Goal: Task Accomplishment & Management: Manage account settings

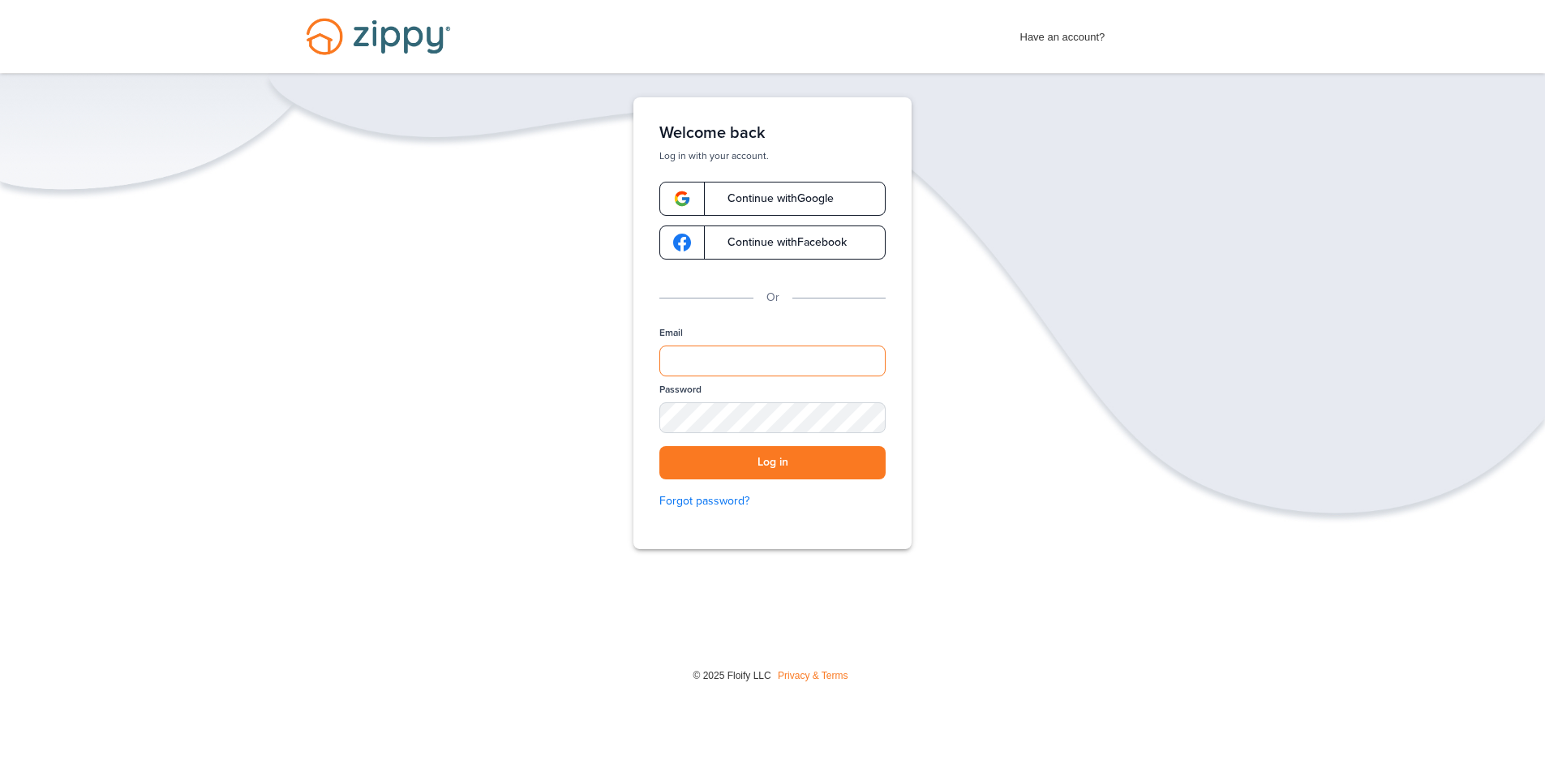
click at [693, 354] on input "Email" at bounding box center [772, 360] width 226 height 31
click at [747, 368] on input "**********" at bounding box center [772, 360] width 226 height 31
type input "**********"
click at [659, 446] on button "Log in" at bounding box center [772, 462] width 226 height 33
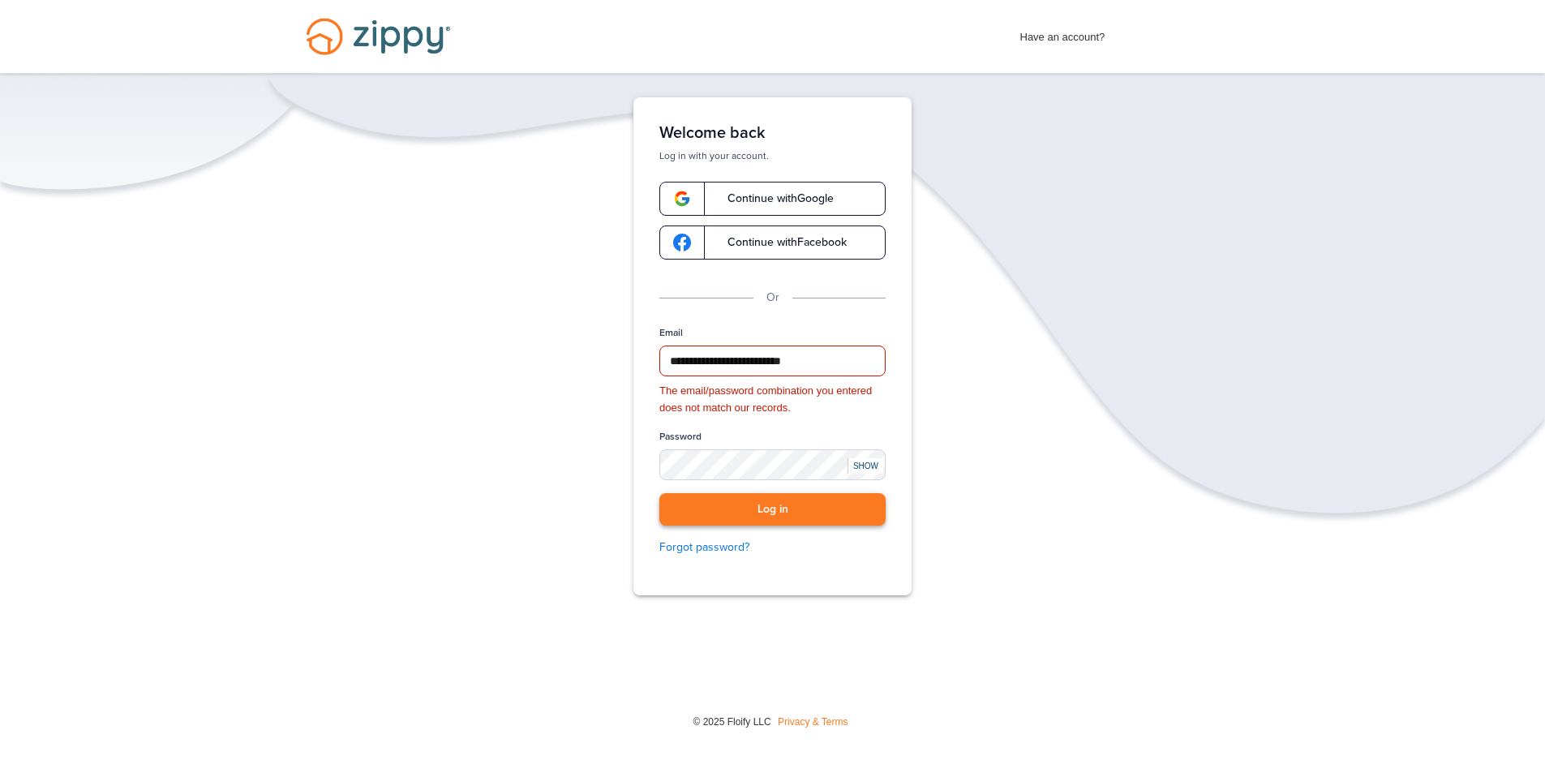
click at [793, 510] on button "Log in" at bounding box center [772, 509] width 226 height 33
click at [809, 514] on button "Log in" at bounding box center [772, 509] width 226 height 33
click at [810, 514] on button "Log in" at bounding box center [772, 509] width 226 height 33
click at [823, 510] on button "Log in" at bounding box center [772, 509] width 226 height 33
click at [822, 500] on button "Log in" at bounding box center [772, 509] width 226 height 33
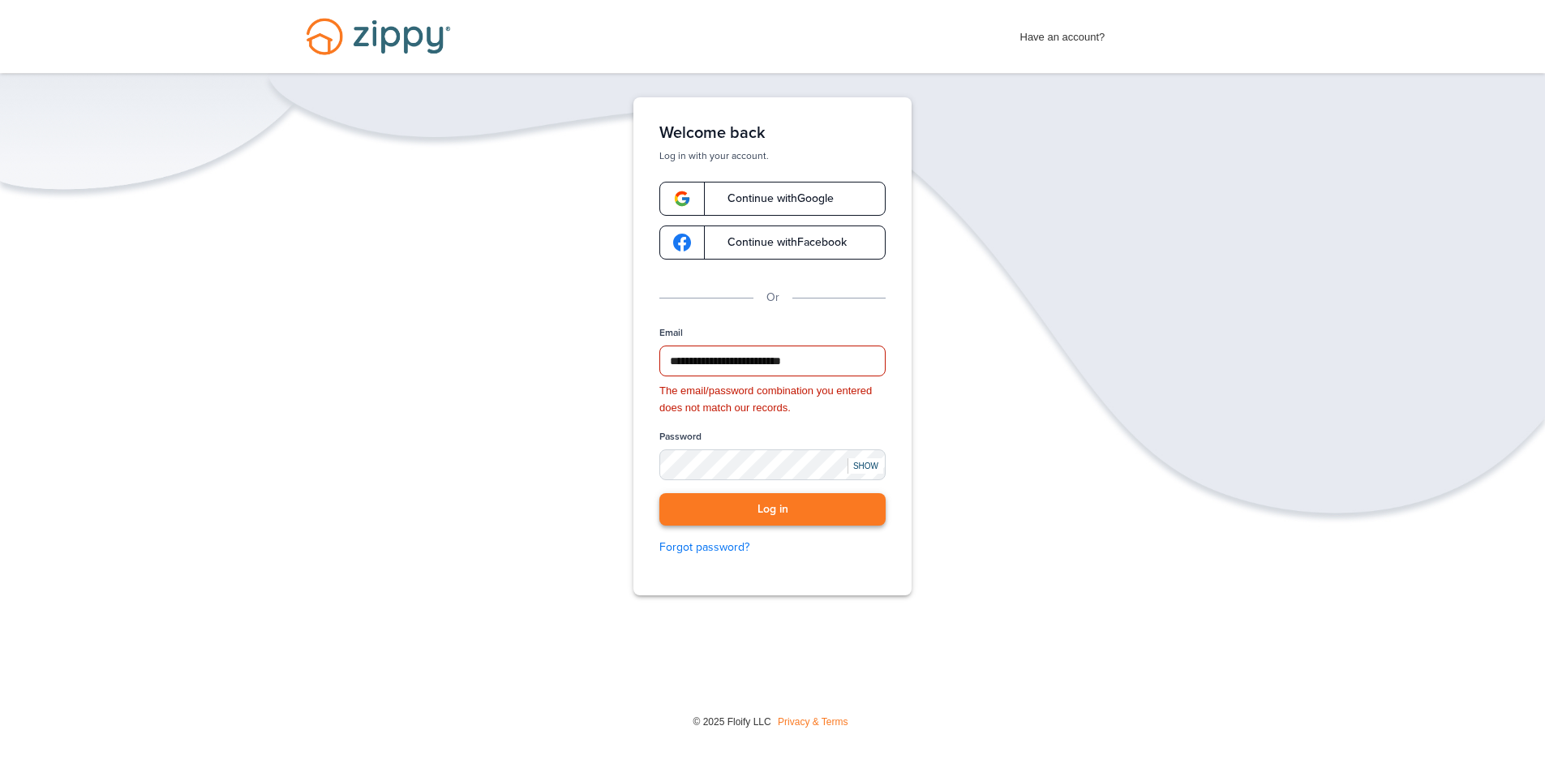
click at [817, 510] on button "Log in" at bounding box center [772, 509] width 226 height 33
click at [817, 509] on button "Log in" at bounding box center [772, 509] width 226 height 33
click at [820, 510] on button "Log in" at bounding box center [772, 509] width 226 height 33
drag, startPoint x: 820, startPoint y: 512, endPoint x: 825, endPoint y: 495, distance: 16.9
click at [820, 512] on button "Log in" at bounding box center [772, 509] width 226 height 33
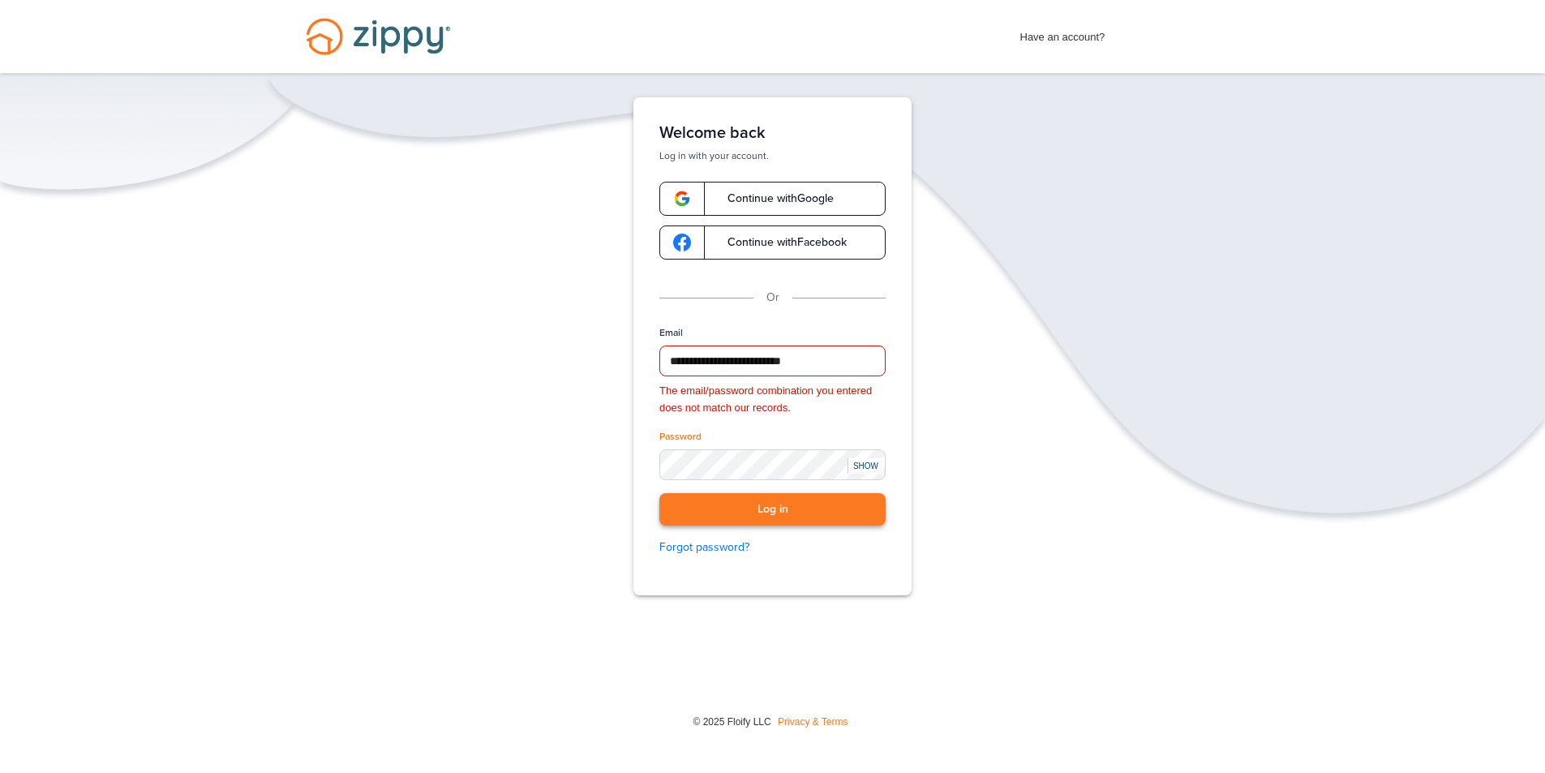
click at [757, 506] on button "Log in" at bounding box center [772, 509] width 226 height 33
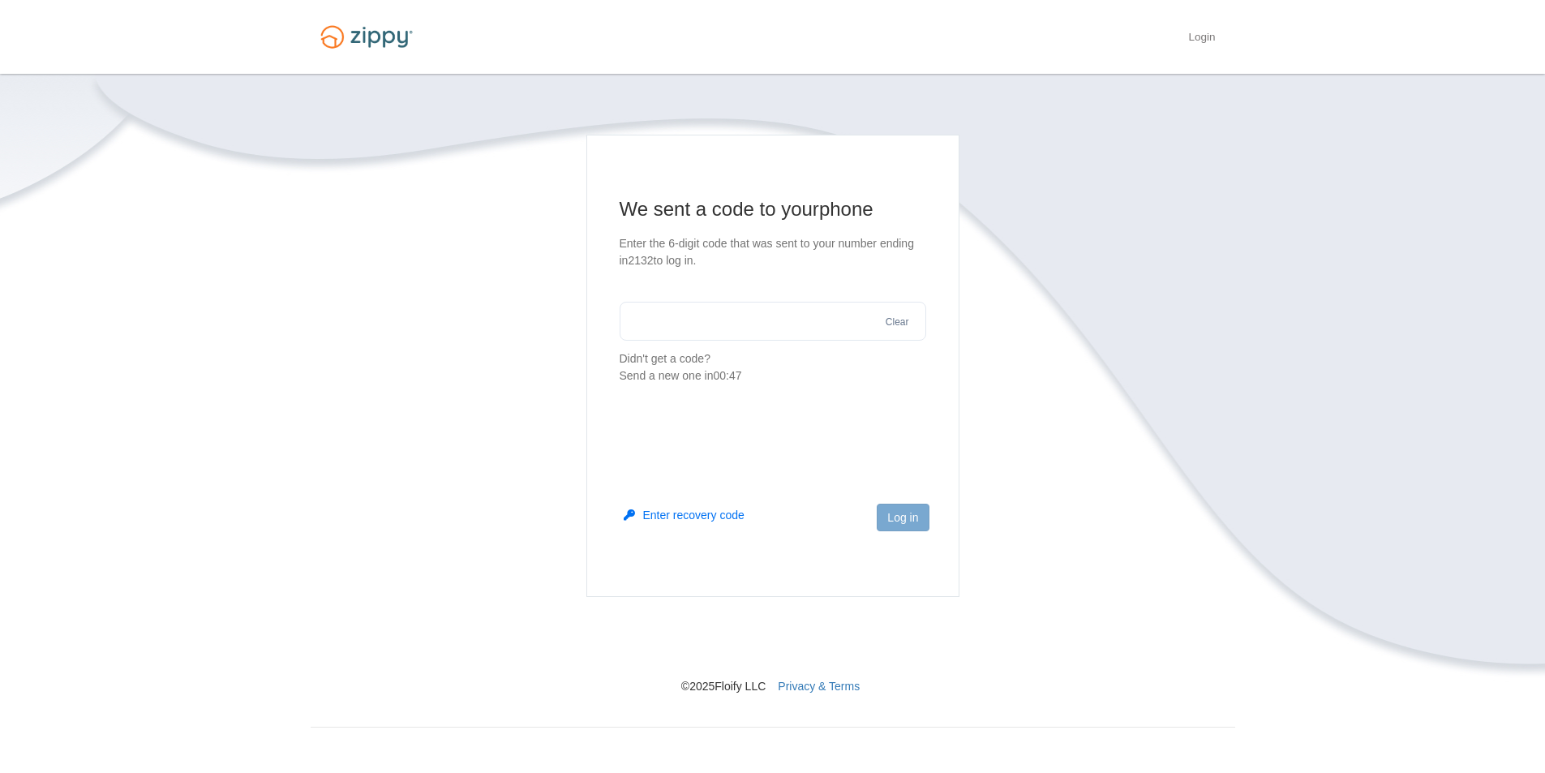
click at [653, 324] on input "text" at bounding box center [773, 321] width 307 height 39
click at [925, 540] on footer "Log in" at bounding box center [772, 543] width 371 height 105
click at [766, 322] on input "****" at bounding box center [773, 321] width 307 height 39
type input "*"
type input "******"
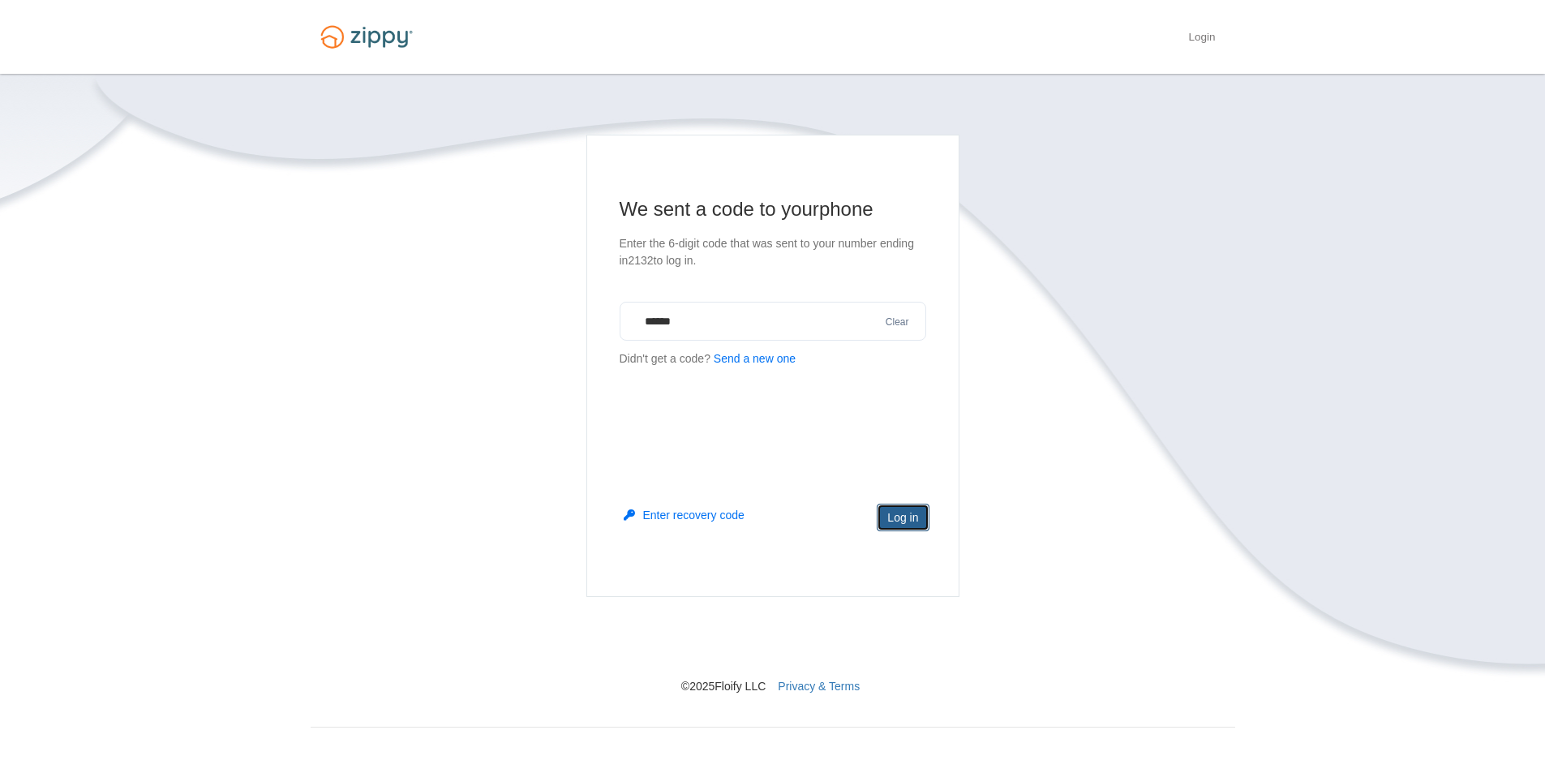
click at [899, 521] on button "Log in" at bounding box center [903, 518] width 52 height 28
